Goal: Task Accomplishment & Management: Manage account settings

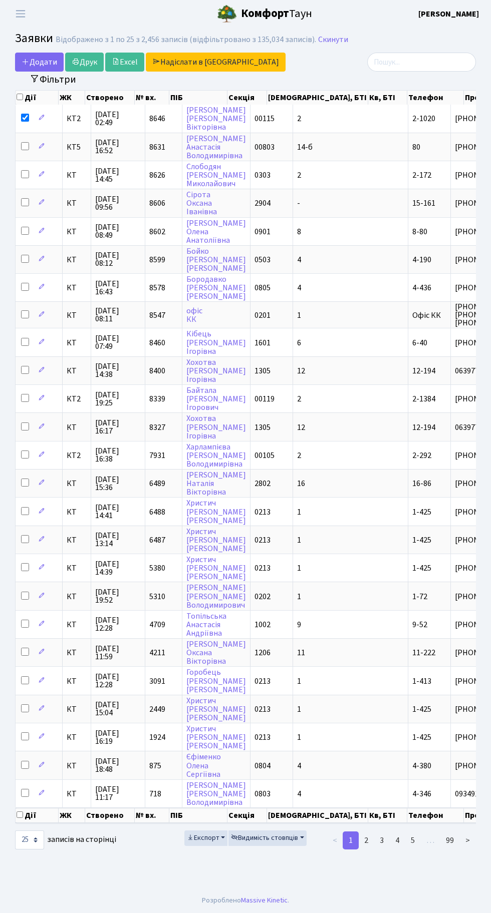
select select "25"
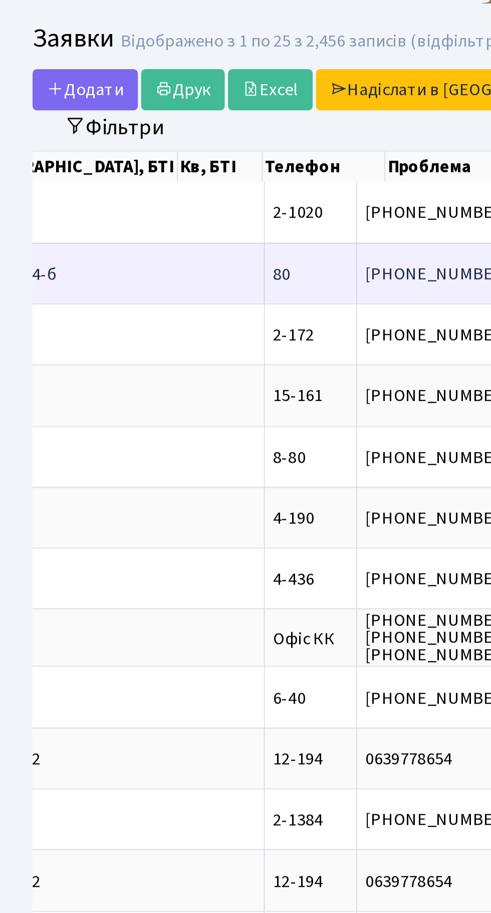
click at [122, 149] on td "80" at bounding box center [143, 147] width 43 height 28
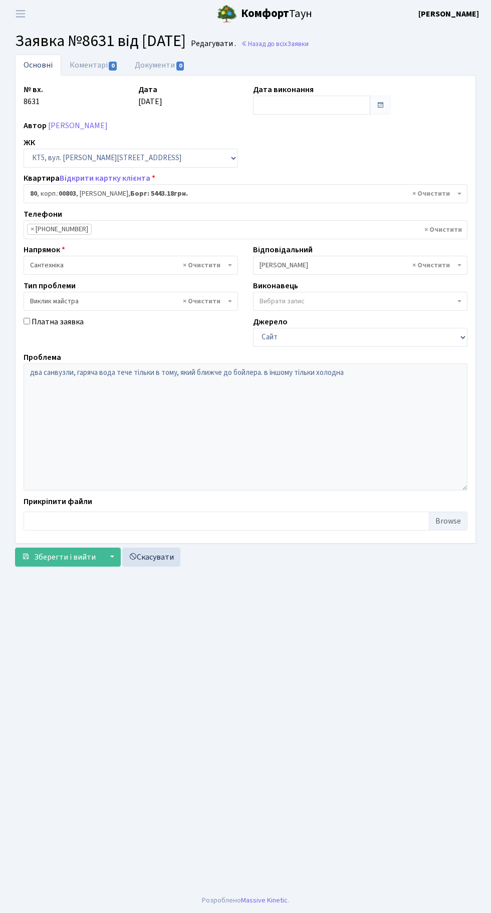
select select "17610"
select select "29"
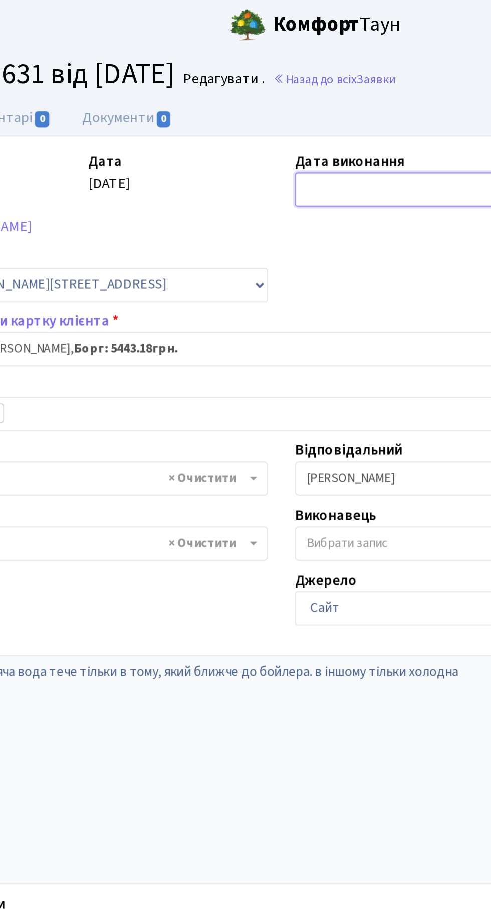
click at [268, 113] on input "text" at bounding box center [311, 105] width 117 height 19
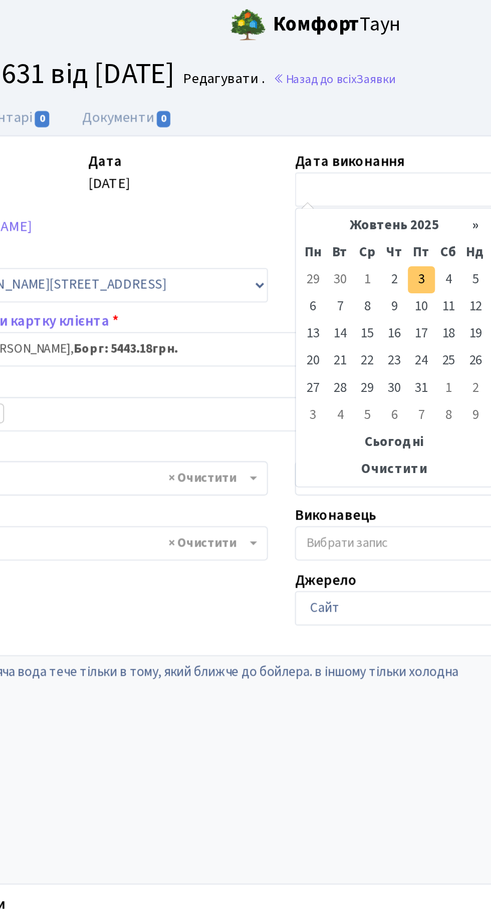
click at [324, 160] on td "3" at bounding box center [322, 155] width 15 height 15
type input "[DATE]"
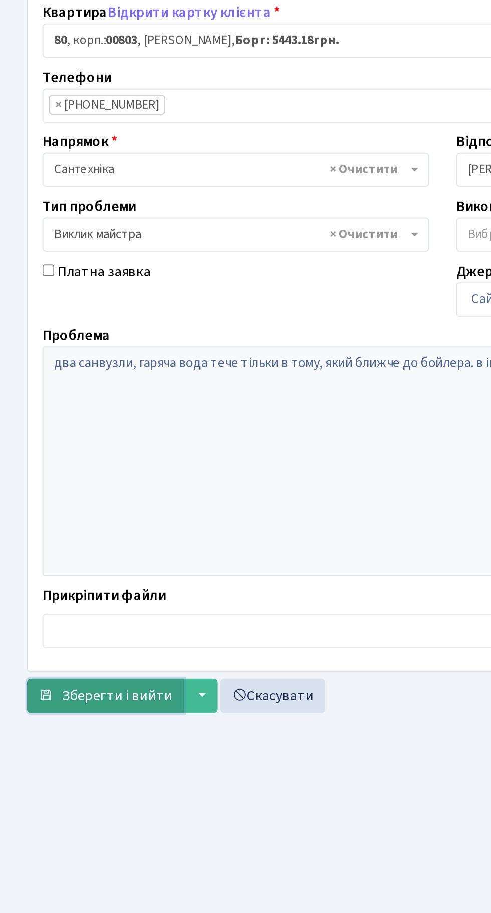
click at [62, 552] on span "Зберегти і вийти" at bounding box center [65, 557] width 62 height 11
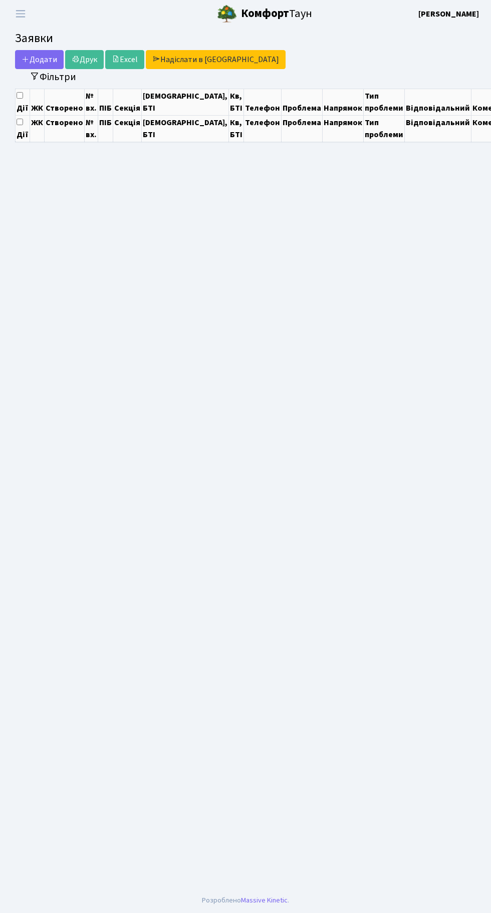
select select "25"
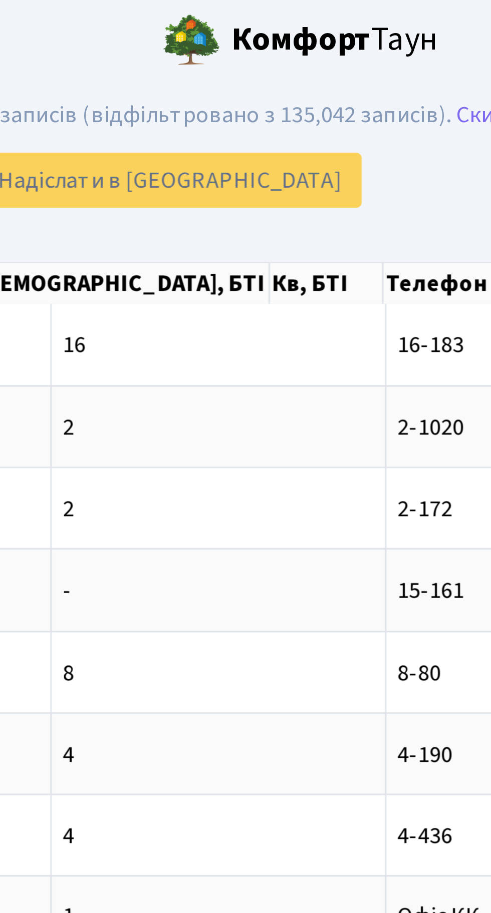
scroll to position [0, 114]
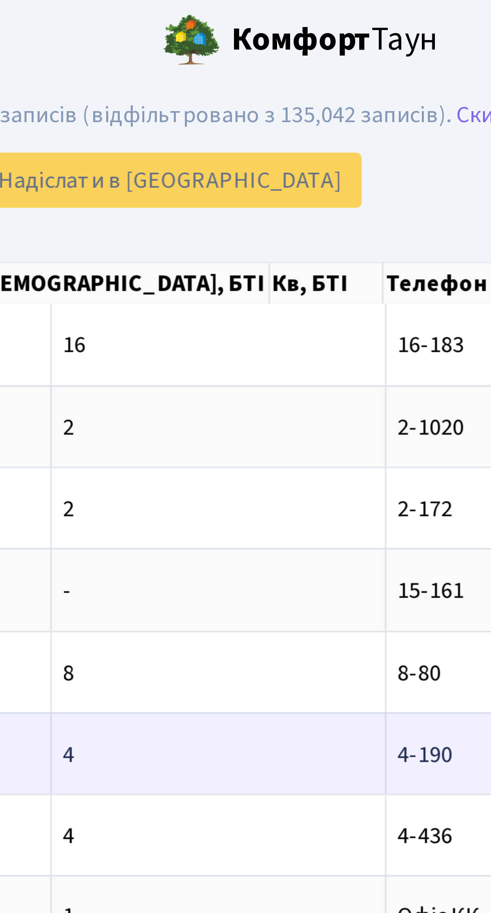
click at [298, 259] on span "4-190" at bounding box center [307, 259] width 19 height 11
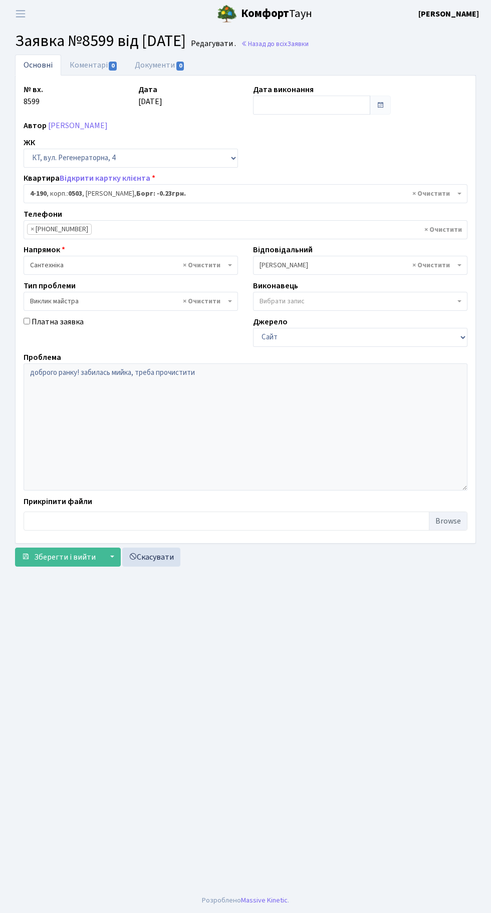
select select "1116"
select select "29"
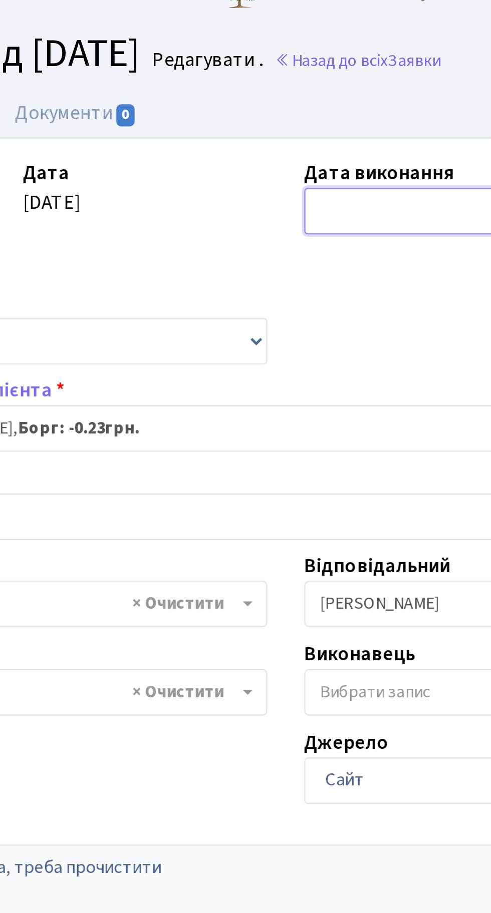
click at [279, 102] on input "text" at bounding box center [311, 105] width 117 height 19
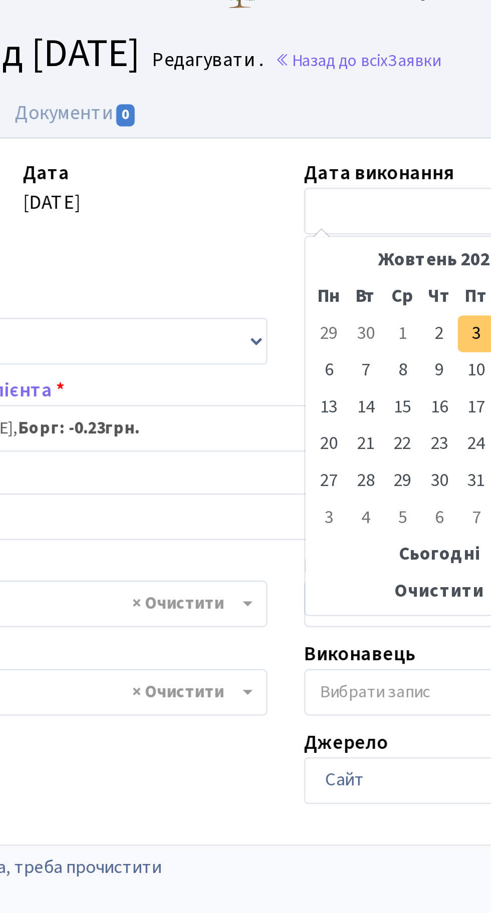
click at [322, 155] on td "3" at bounding box center [322, 155] width 15 height 15
type input "[DATE]"
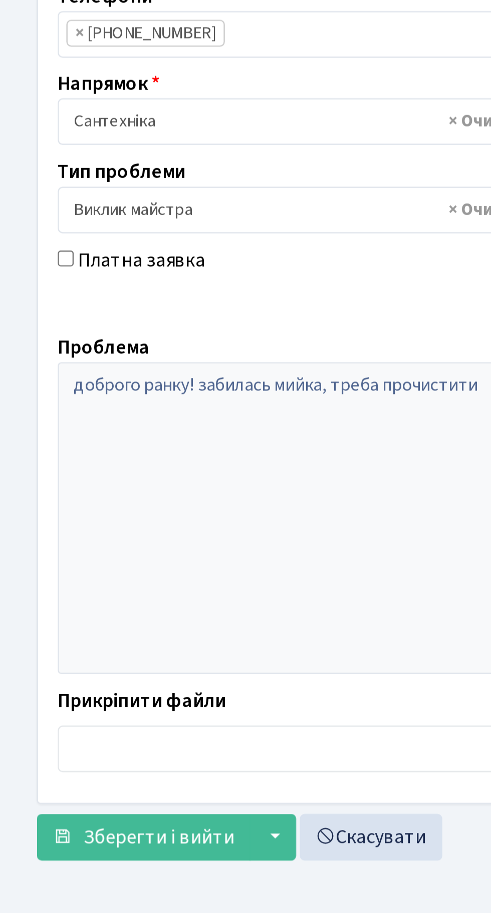
click at [69, 596] on main "Admin Заявки Редагувати Заявка №8599 від 02.10.2025 Редагувати . Назад до всіх …" at bounding box center [245, 458] width 491 height 861
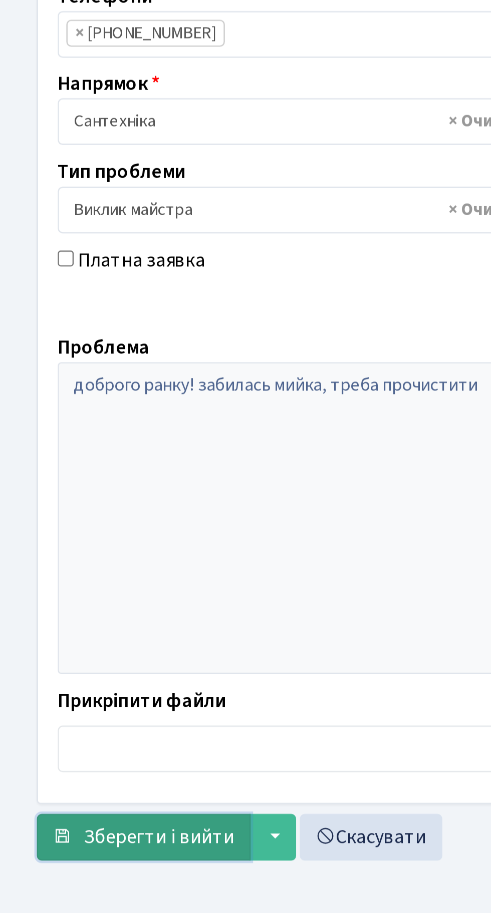
click at [55, 558] on span "Зберегти і вийти" at bounding box center [65, 557] width 62 height 11
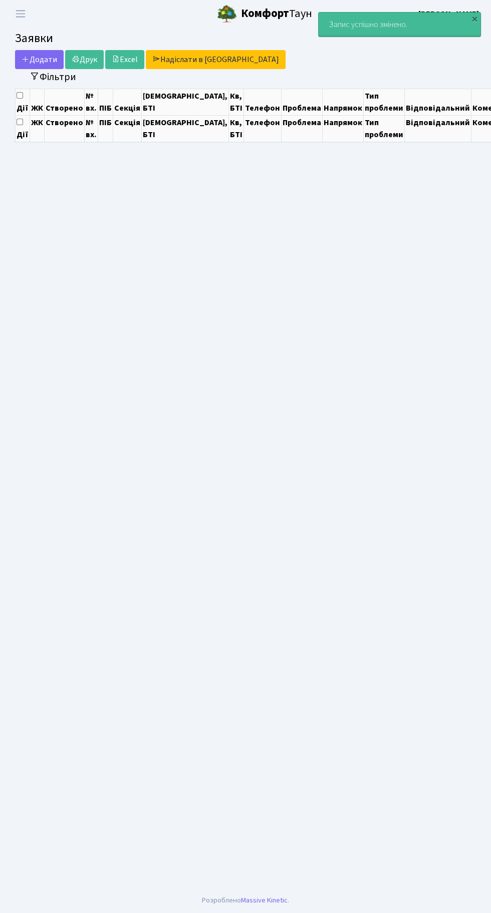
select select "25"
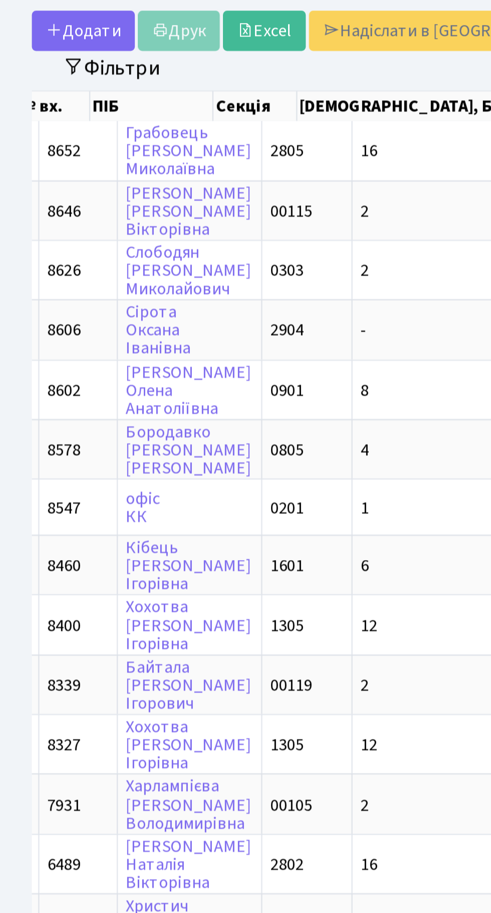
scroll to position [0, 200]
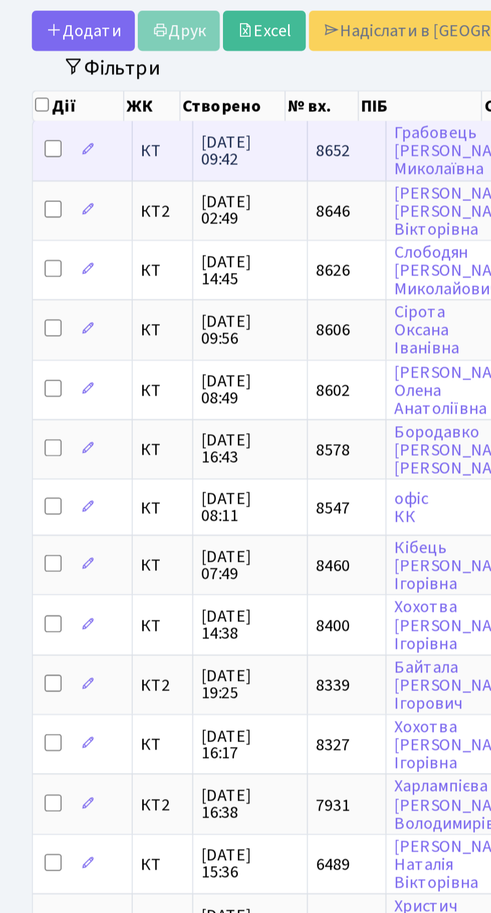
click at [26, 114] on input "checkbox" at bounding box center [25, 118] width 8 height 8
checkbox input "true"
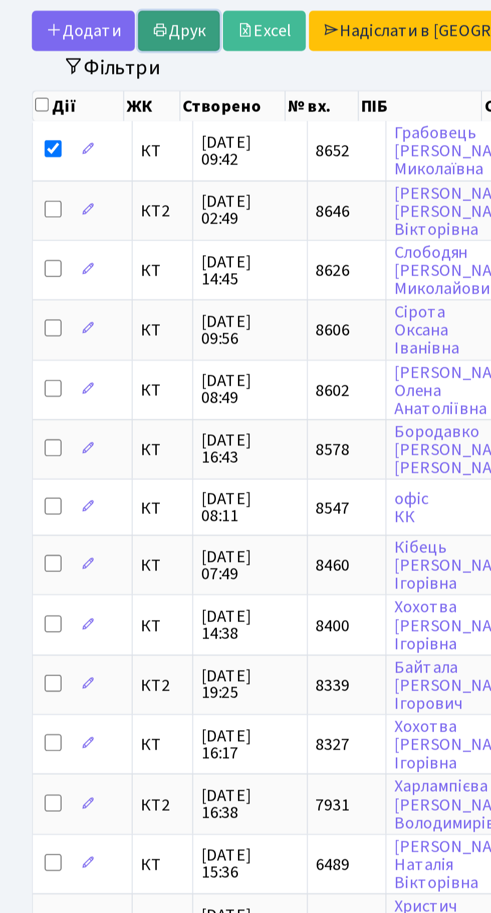
click at [88, 59] on link "Друк" at bounding box center [84, 62] width 39 height 19
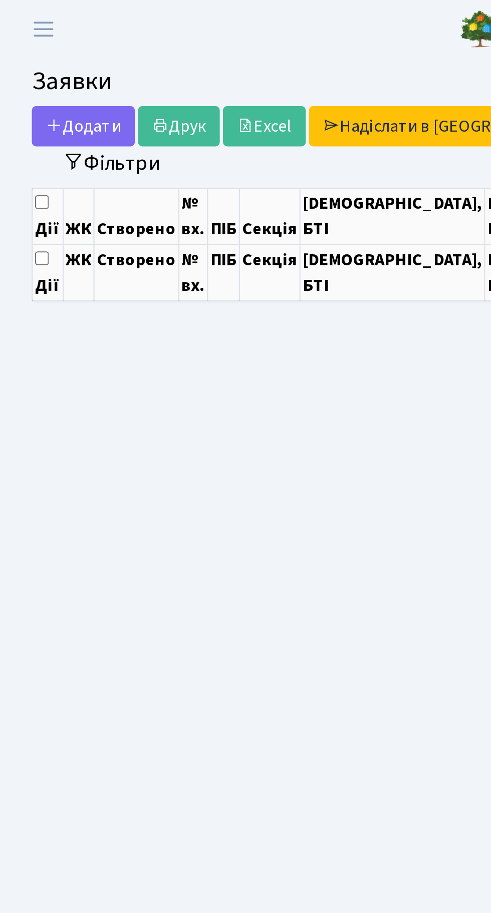
select select "25"
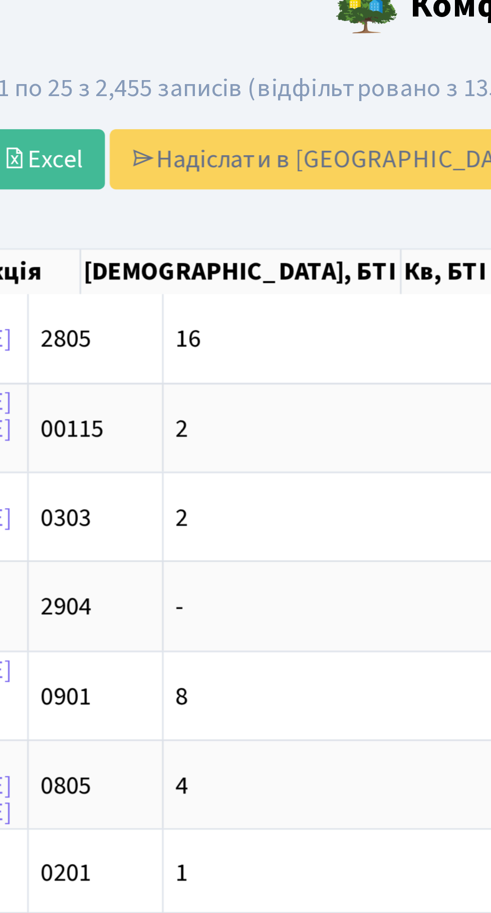
scroll to position [0, 132]
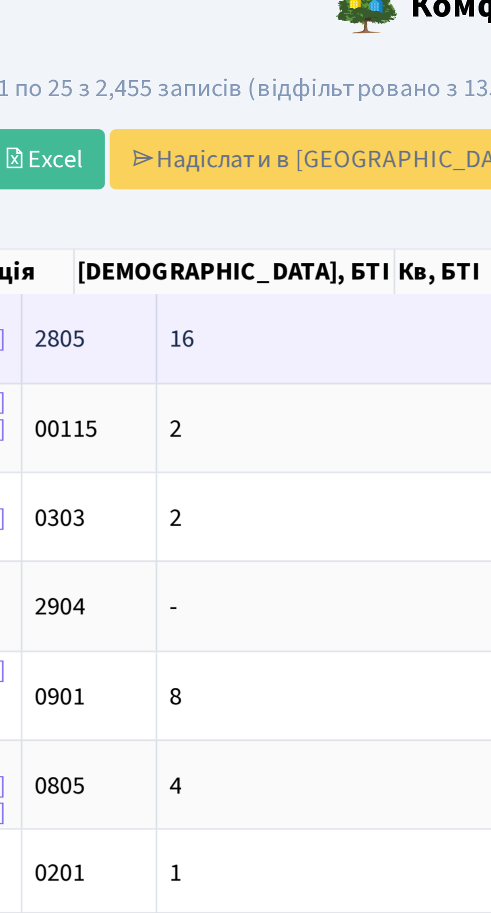
click at [180, 112] on td "16" at bounding box center [218, 119] width 115 height 28
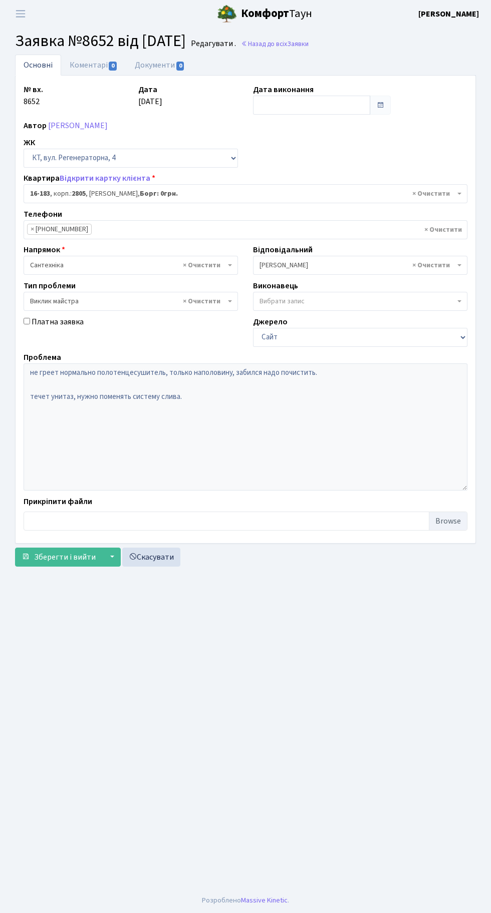
select select "8744"
select select "29"
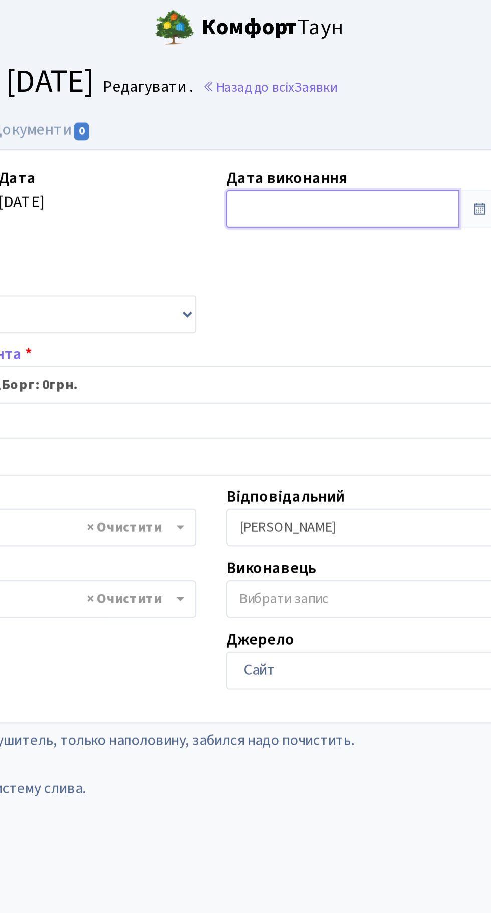
click at [282, 108] on input "text" at bounding box center [311, 105] width 117 height 19
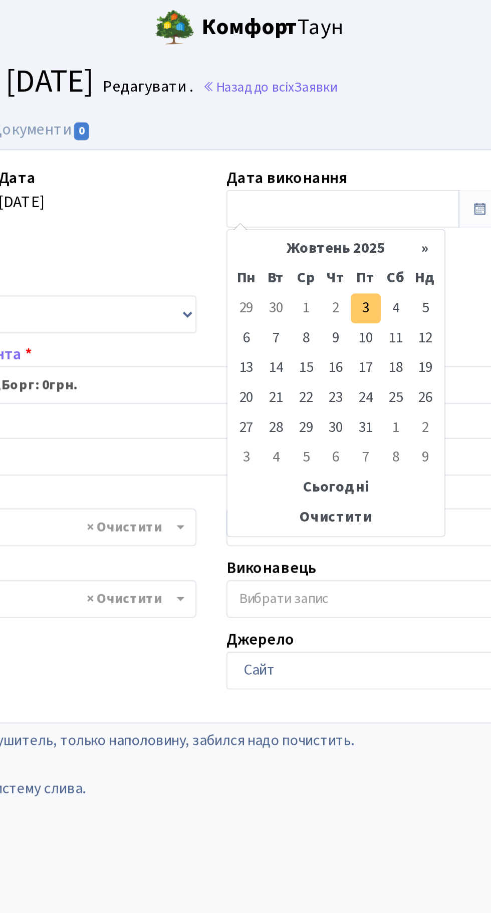
click at [323, 151] on td "3" at bounding box center [322, 155] width 15 height 15
type input "[DATE]"
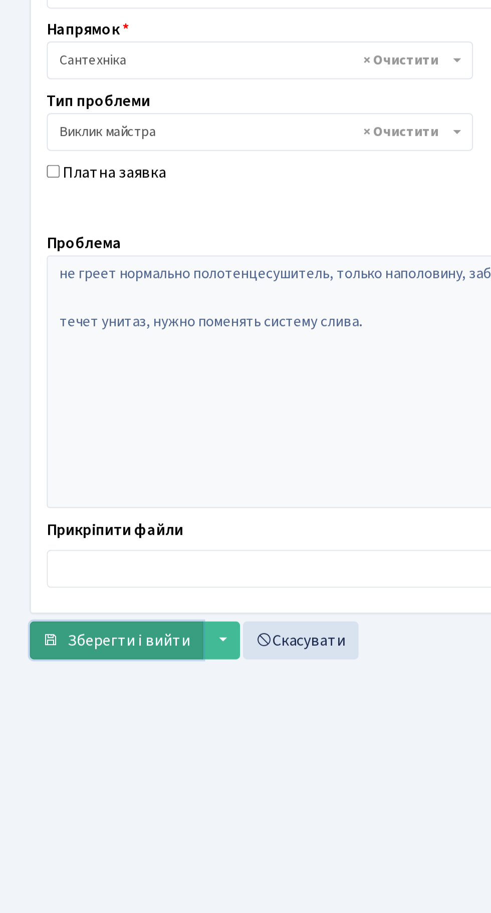
click at [66, 554] on span "Зберегти і вийти" at bounding box center [65, 557] width 62 height 11
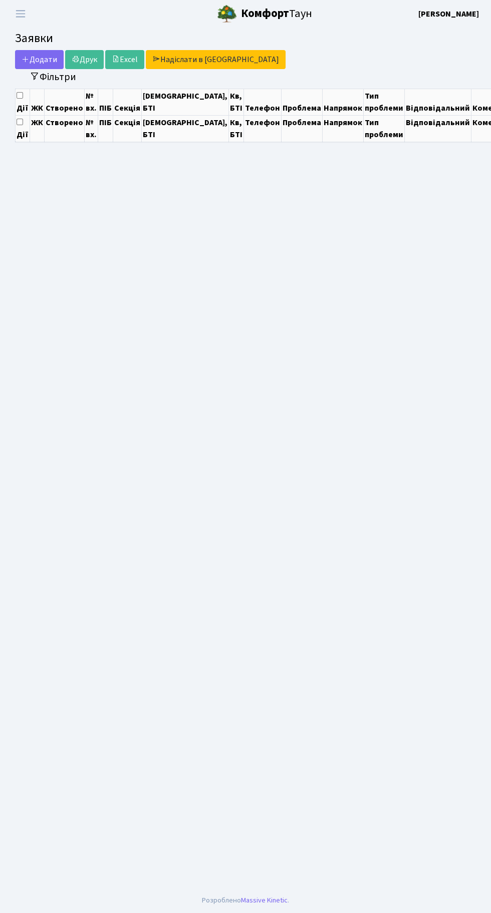
select select "25"
